Goal: Task Accomplishment & Management: Manage account settings

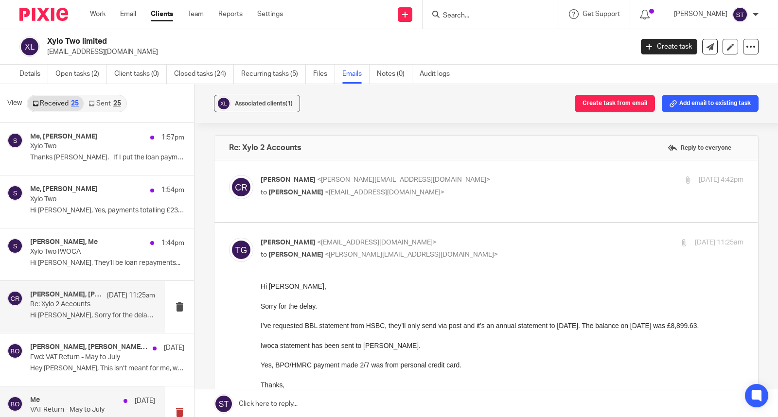
scroll to position [54, 0]
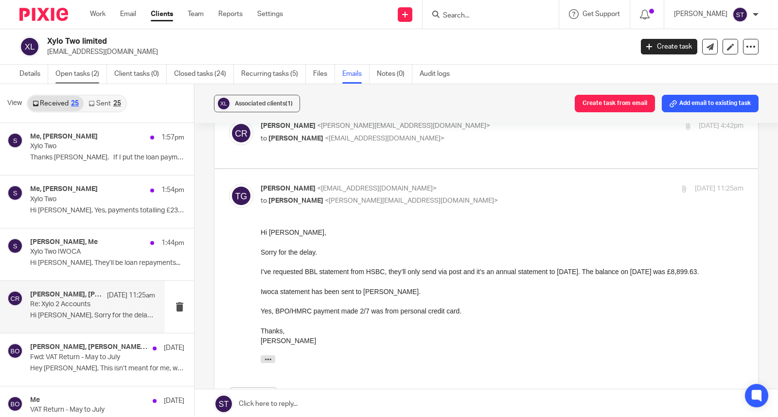
click at [79, 75] on link "Open tasks (2)" at bounding box center [81, 74] width 52 height 19
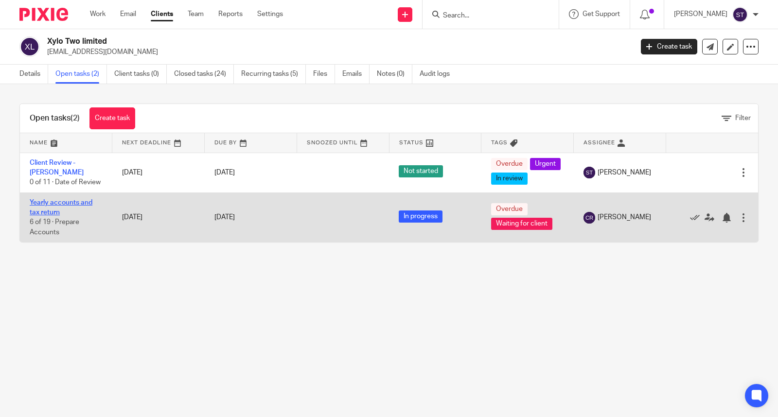
click at [71, 214] on link "Yearly accounts and tax return" at bounding box center [61, 207] width 63 height 17
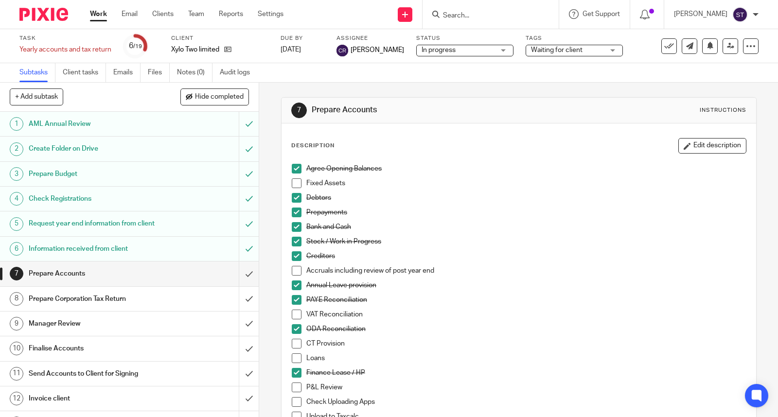
click at [294, 344] on span at bounding box center [297, 344] width 10 height 10
click at [293, 355] on span at bounding box center [297, 359] width 10 height 10
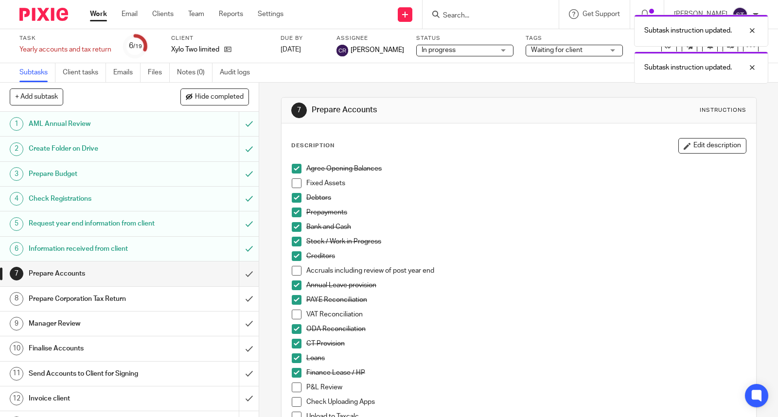
click at [292, 386] on span at bounding box center [297, 388] width 10 height 10
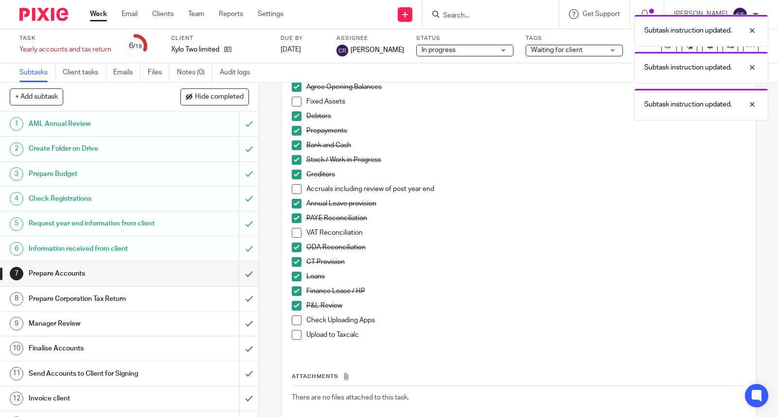
scroll to position [108, 0]
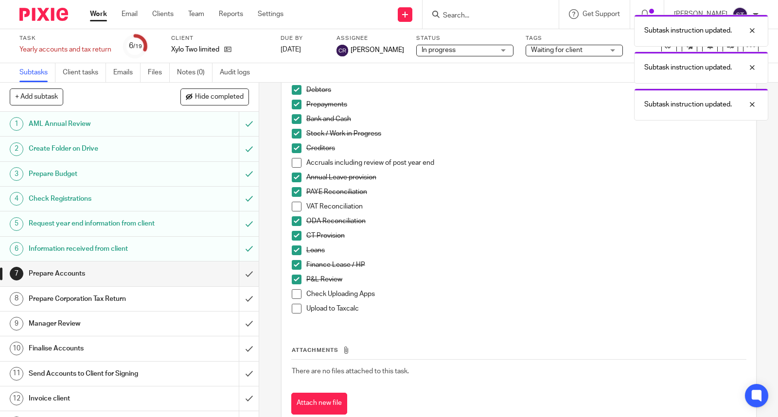
click at [292, 309] on span at bounding box center [297, 309] width 10 height 10
click at [292, 210] on span at bounding box center [297, 207] width 10 height 10
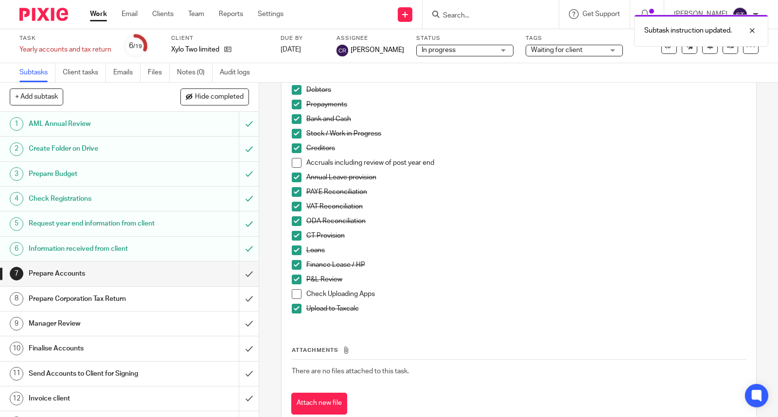
click at [296, 162] on span at bounding box center [297, 163] width 10 height 10
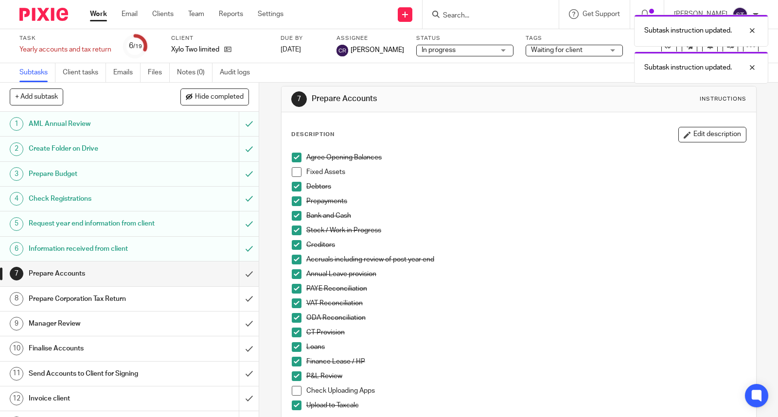
scroll to position [0, 0]
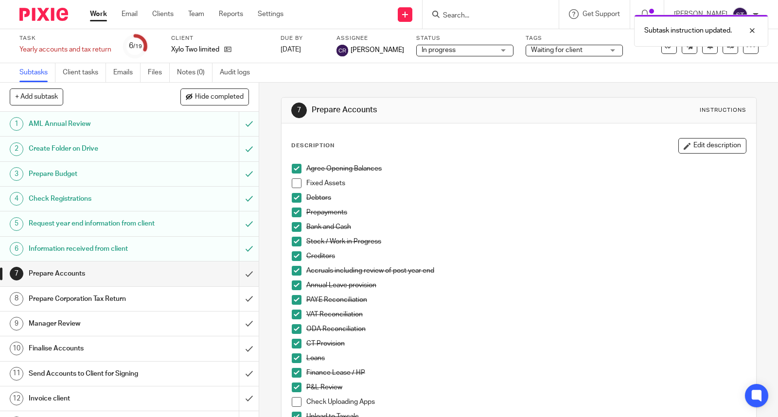
click at [293, 182] on span at bounding box center [297, 183] width 10 height 10
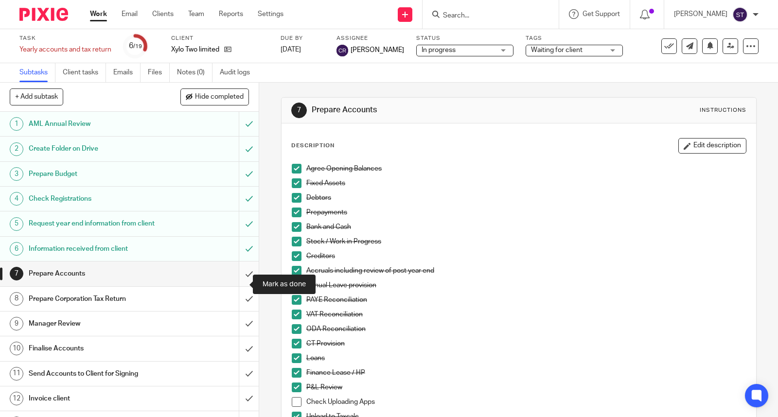
click at [239, 284] on input "submit" at bounding box center [129, 274] width 259 height 24
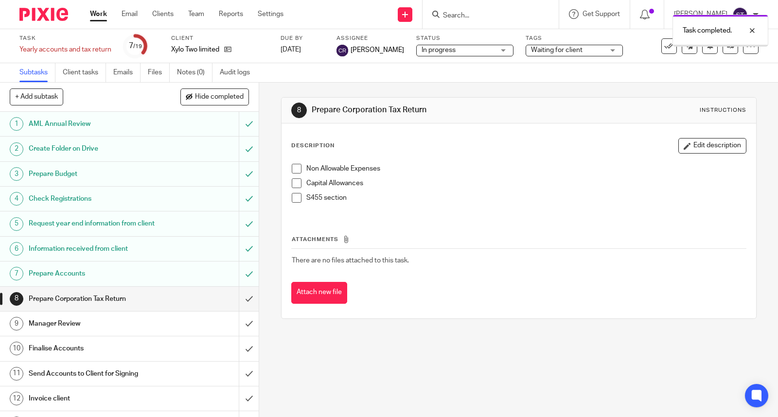
click at [294, 164] on span at bounding box center [297, 169] width 10 height 10
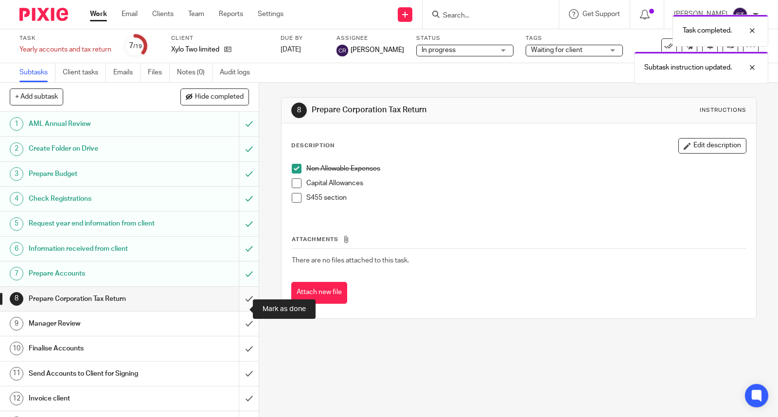
click at [236, 310] on input "submit" at bounding box center [129, 299] width 259 height 24
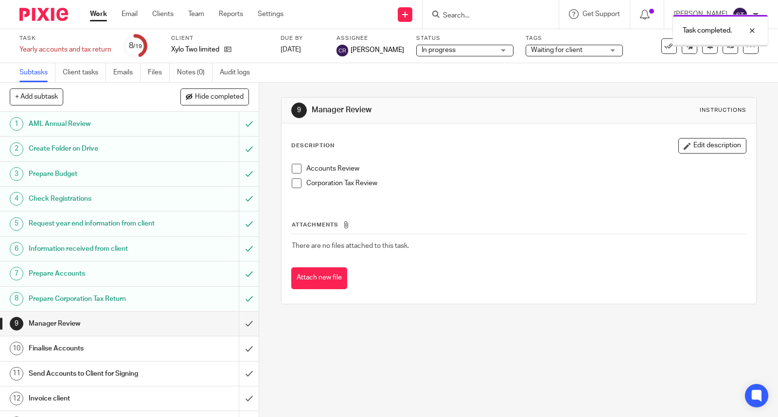
click at [293, 169] on span at bounding box center [297, 169] width 10 height 10
click at [293, 183] on span at bounding box center [297, 183] width 10 height 10
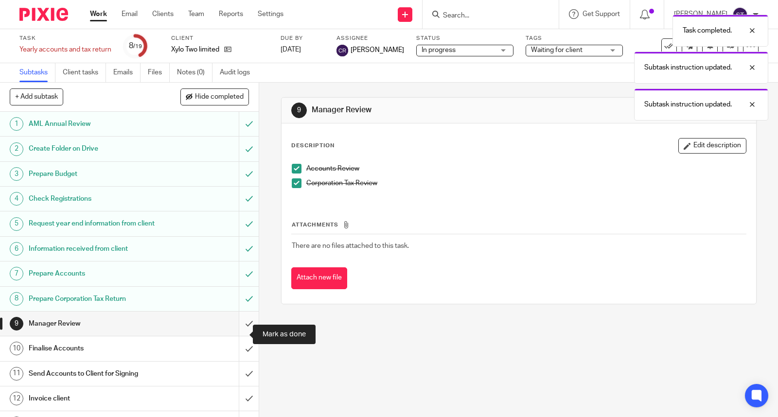
click at [240, 333] on input "submit" at bounding box center [129, 324] width 259 height 24
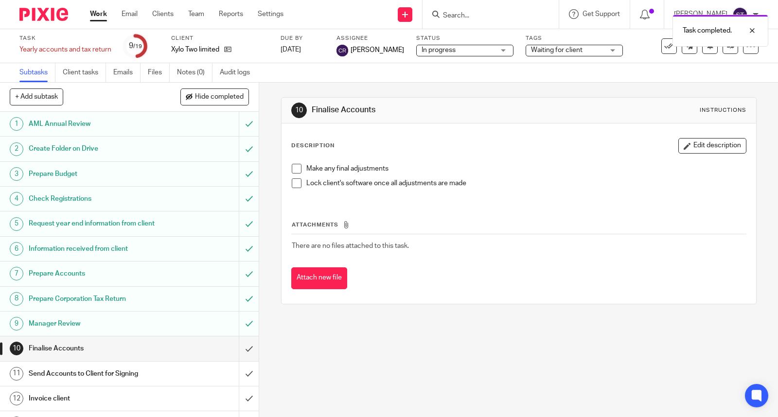
click at [292, 171] on span at bounding box center [297, 169] width 10 height 10
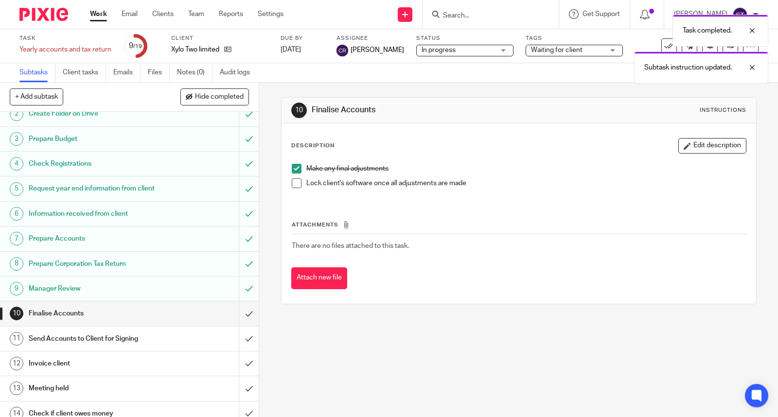
scroll to position [54, 0]
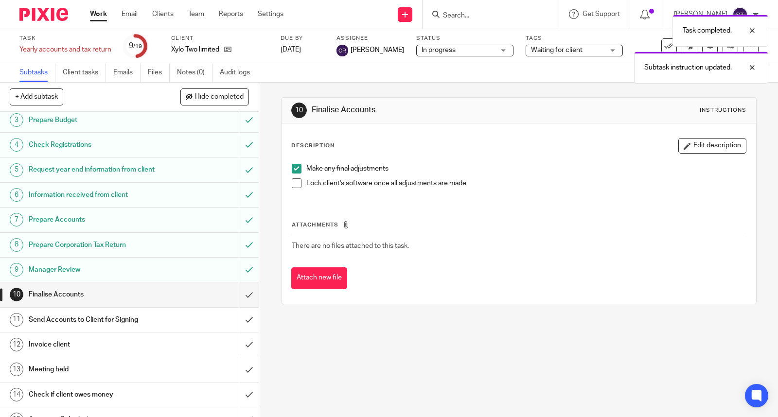
click at [163, 324] on div "Send Accounts to Client for Signing" at bounding box center [129, 320] width 201 height 15
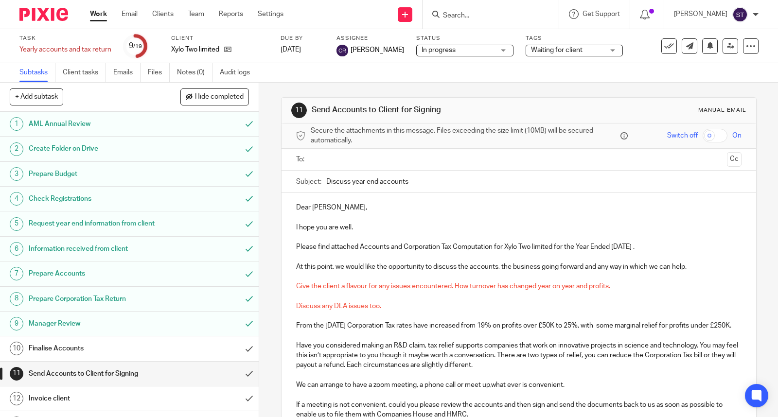
click at [339, 159] on input "text" at bounding box center [518, 159] width 409 height 11
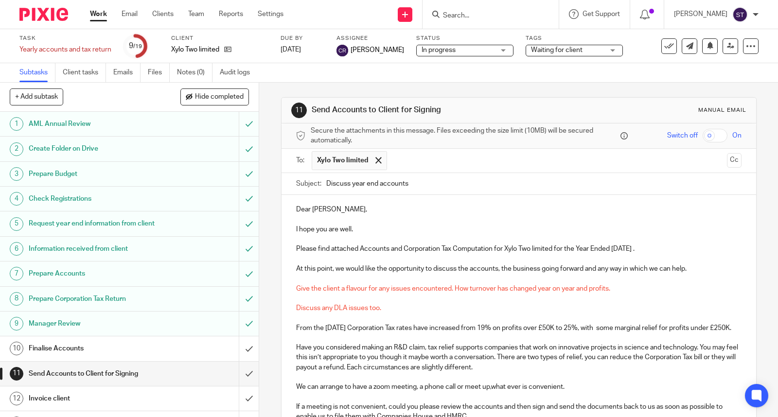
drag, startPoint x: 323, startPoint y: 184, endPoint x: 373, endPoint y: 186, distance: 49.7
click at [373, 186] on input "Discuss year end accounts" at bounding box center [533, 184] width 415 height 22
type input "Xylo Two 2024 accounts"
click at [296, 283] on p at bounding box center [518, 279] width 445 height 10
drag, startPoint x: 295, startPoint y: 276, endPoint x: 583, endPoint y: 382, distance: 306.3
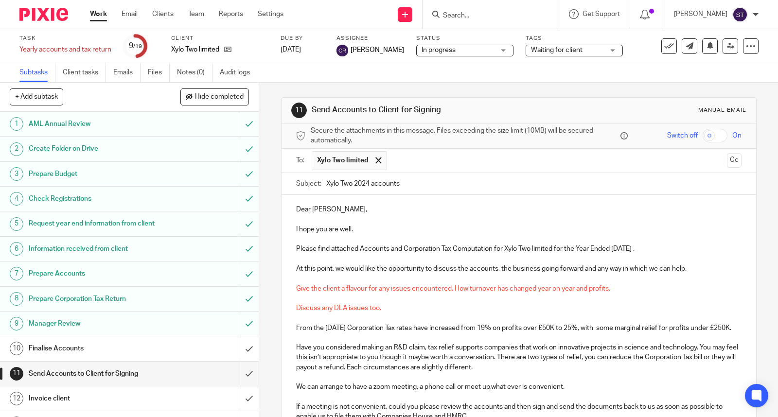
click at [583, 382] on div "Dear [PERSON_NAME], I hope you are well. Please find attached Accounts and Corp…" at bounding box center [519, 341] width 475 height 293
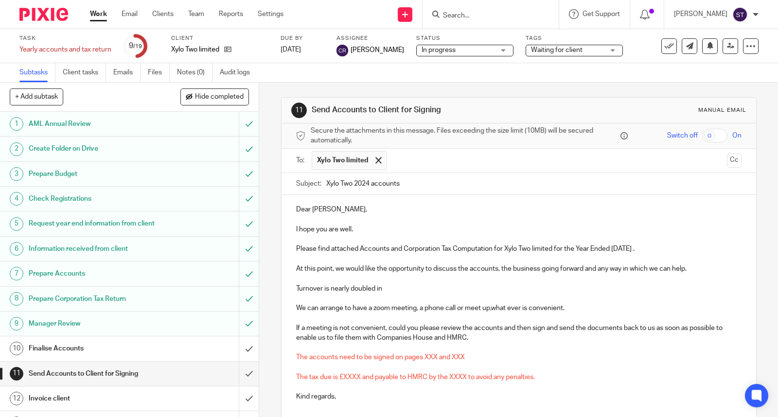
click at [324, 290] on p "Turnover is nearly doubled in" at bounding box center [518, 289] width 445 height 10
click at [400, 289] on p "Turnover has nearly doubled in" at bounding box center [518, 289] width 445 height 10
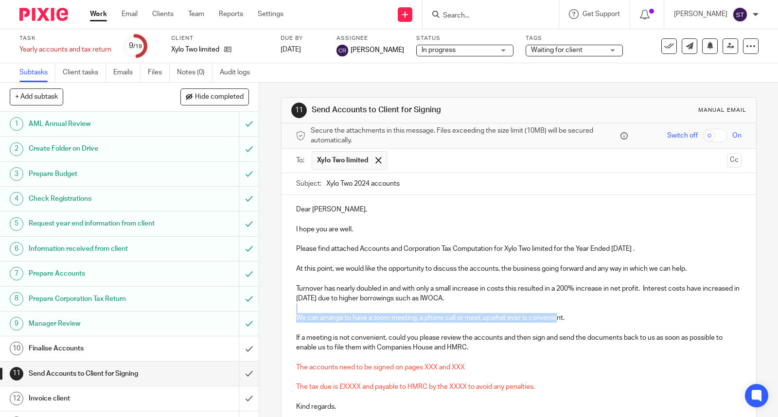
drag, startPoint x: 524, startPoint y: 302, endPoint x: 554, endPoint y: 315, distance: 33.5
click at [554, 315] on div "Dear [PERSON_NAME], I hope you are well. Please find attached Accounts and Corp…" at bounding box center [519, 307] width 475 height 224
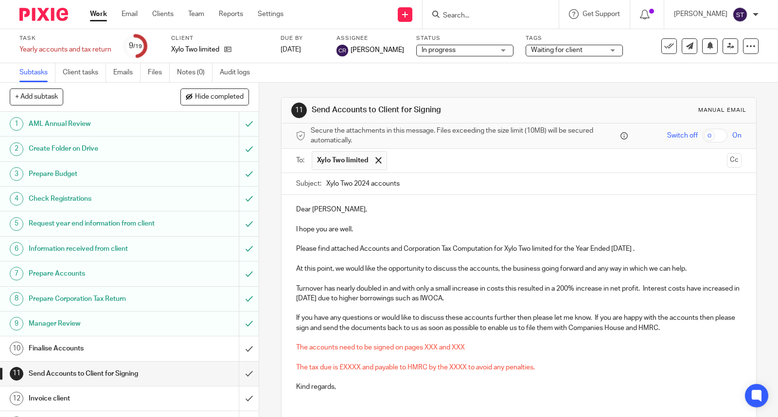
click at [693, 326] on p "If you have any questions or would like to discuss these accounts further then …" at bounding box center [518, 323] width 445 height 20
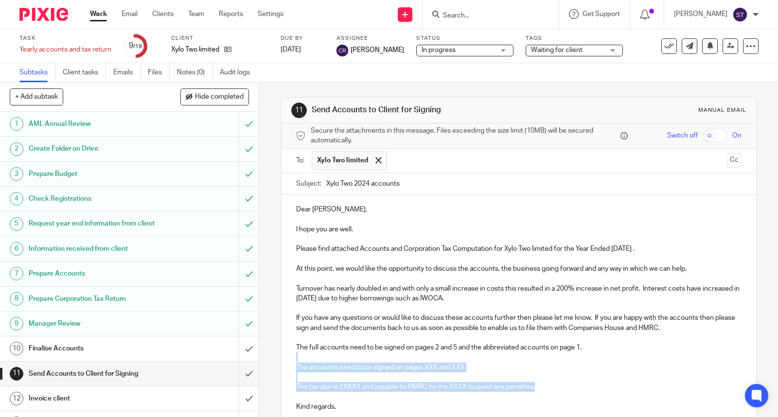
drag, startPoint x: 495, startPoint y: 356, endPoint x: 577, endPoint y: 386, distance: 87.4
click at [577, 386] on div "Dear [PERSON_NAME], I hope you are well. Please find attached Accounts and Corp…" at bounding box center [519, 307] width 475 height 224
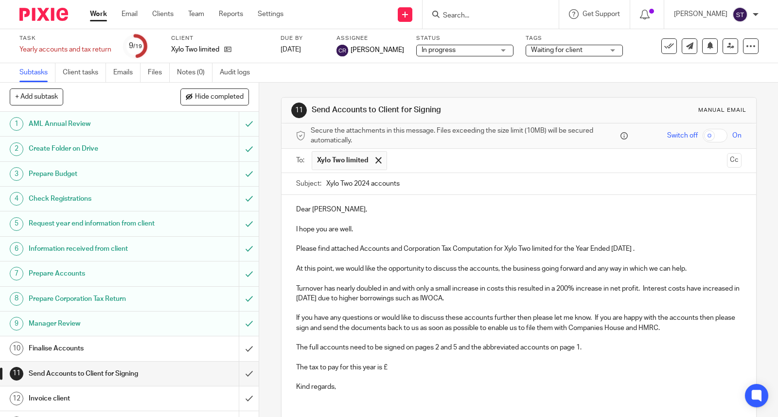
click at [418, 369] on p "The tax to pay for this year is £" at bounding box center [518, 368] width 445 height 10
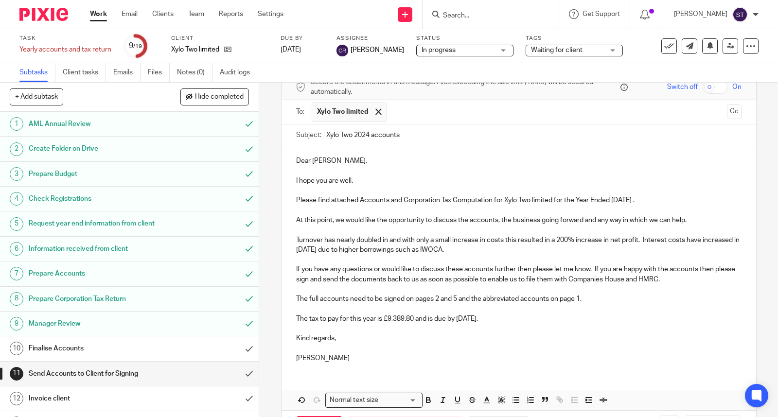
scroll to position [89, 0]
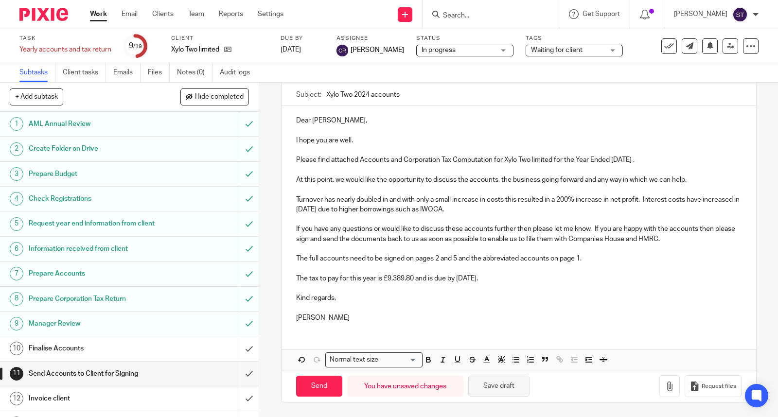
click at [501, 383] on button "Save draft" at bounding box center [498, 386] width 61 height 21
click at [659, 387] on button "button" at bounding box center [669, 386] width 20 height 22
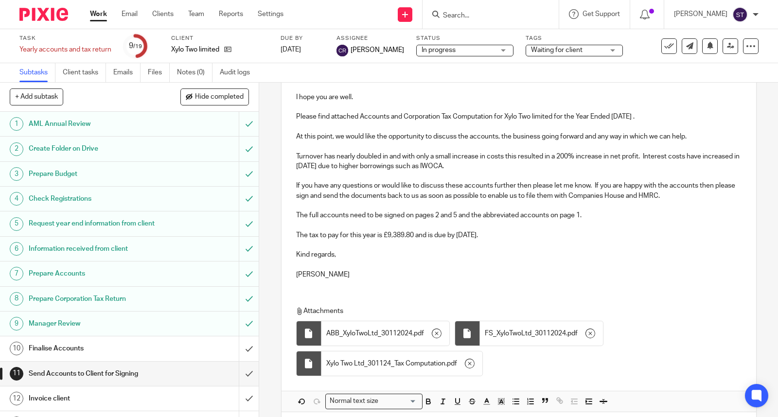
scroll to position [174, 0]
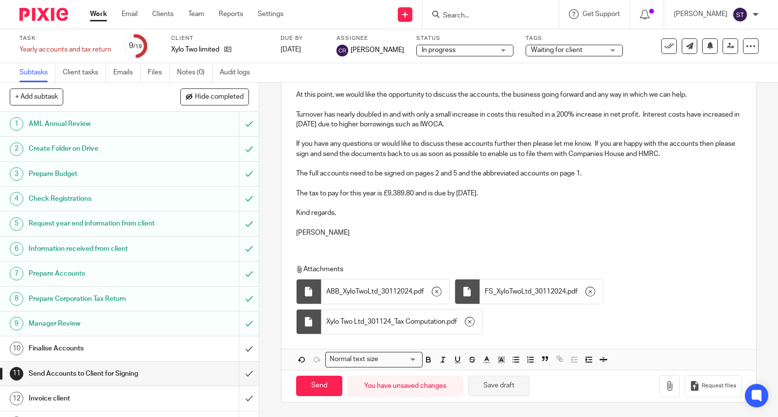
click at [511, 390] on button "Save draft" at bounding box center [498, 386] width 61 height 21
click at [333, 381] on input "Send" at bounding box center [319, 386] width 46 height 21
type input "Sent"
